Goal: Information Seeking & Learning: Learn about a topic

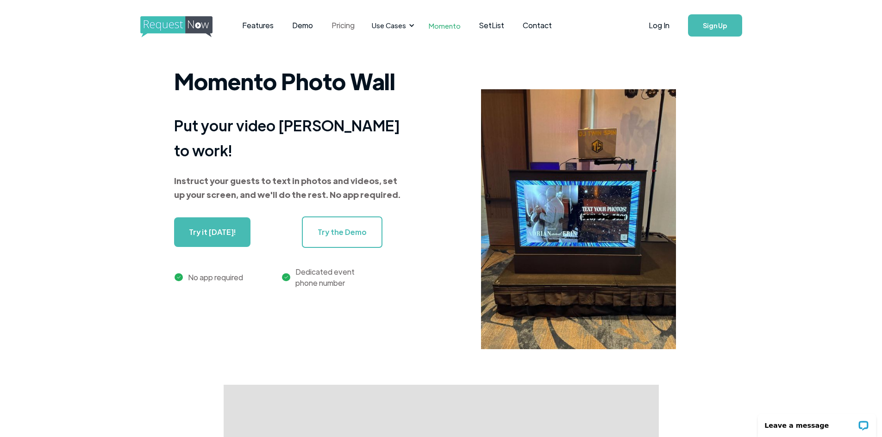
click at [337, 23] on link "Pricing" at bounding box center [343, 25] width 42 height 29
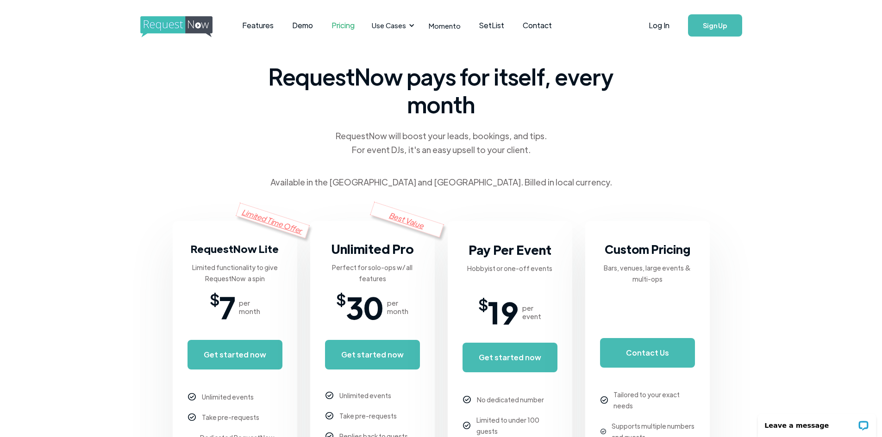
scroll to position [0, 0]
click at [262, 29] on link "Features" at bounding box center [258, 25] width 50 height 29
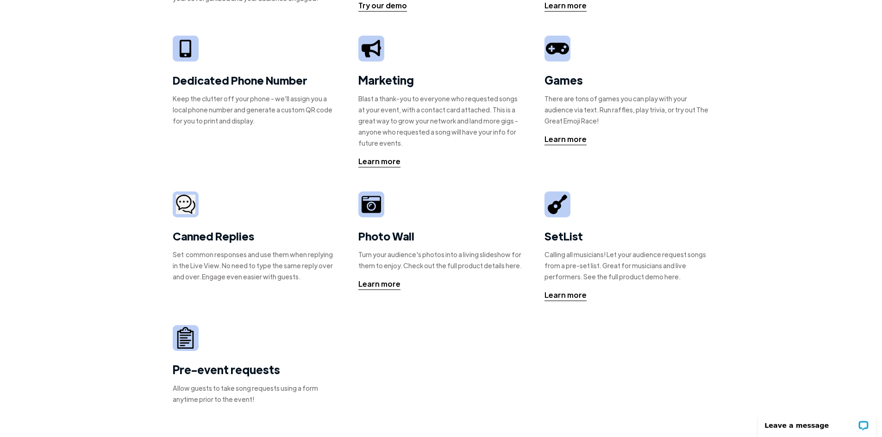
scroll to position [163, 0]
click at [391, 287] on div "Learn more" at bounding box center [379, 283] width 42 height 11
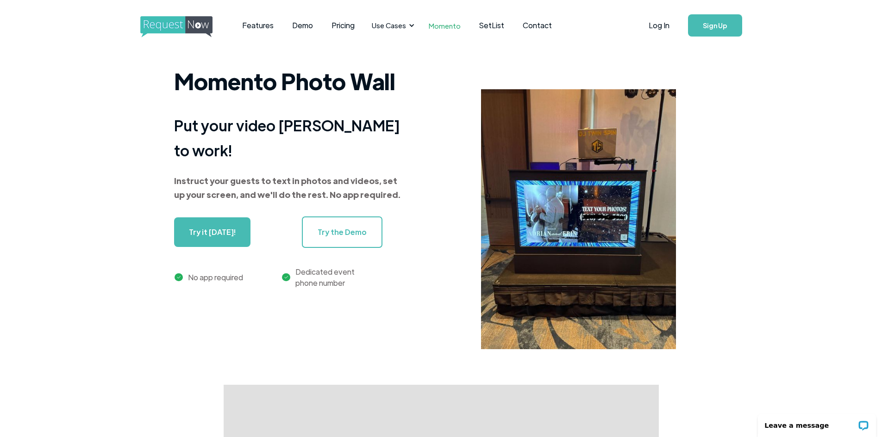
click at [162, 315] on div "Momento Photo Wall Put your video DJ booth to work! Instruct your guests to tex…" at bounding box center [441, 225] width 882 height 320
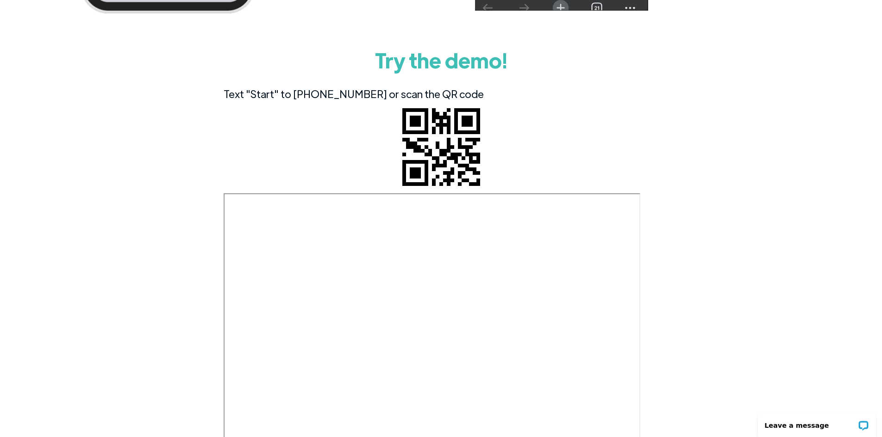
scroll to position [2926, 0]
click at [151, 265] on div "Everyone can participate Simply use text message! Or upload multiple photos & v…" at bounding box center [441, 115] width 882 height 1068
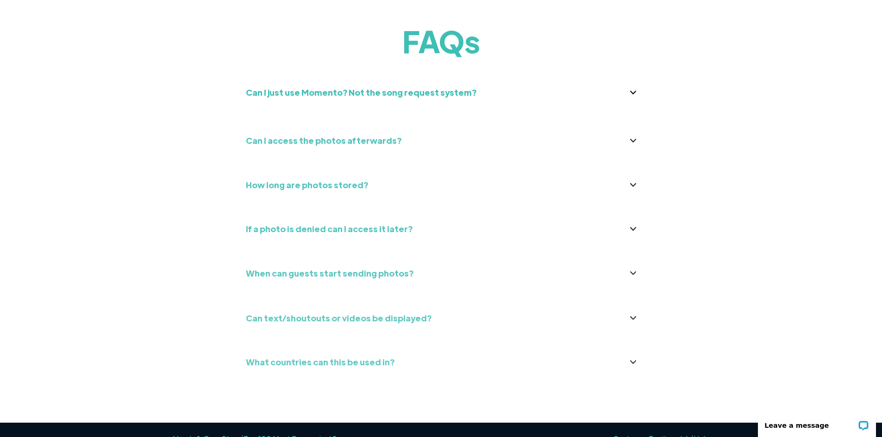
scroll to position [3628, 0]
